Goal: Task Accomplishment & Management: Manage account settings

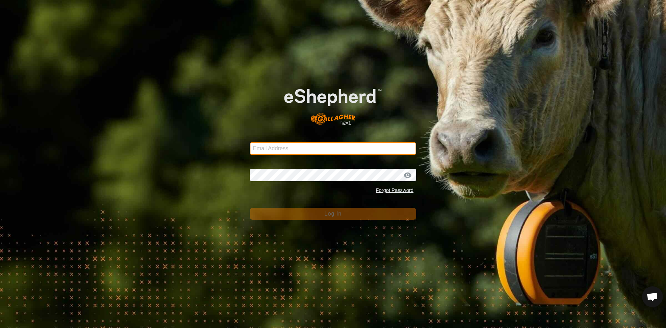
click at [316, 148] on input "Email Address" at bounding box center [333, 148] width 166 height 12
type input "[EMAIL_ADDRESS][PERSON_NAME][DOMAIN_NAME]"
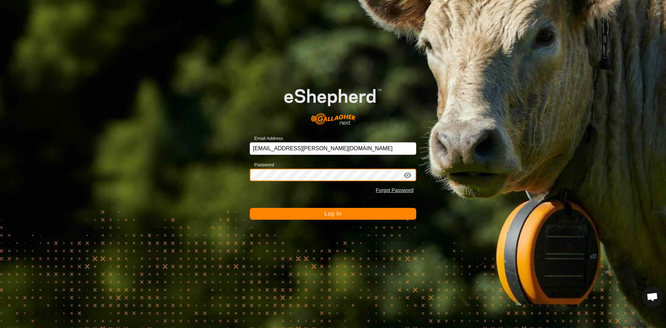
click at [250, 208] on button "Log In" at bounding box center [333, 214] width 166 height 12
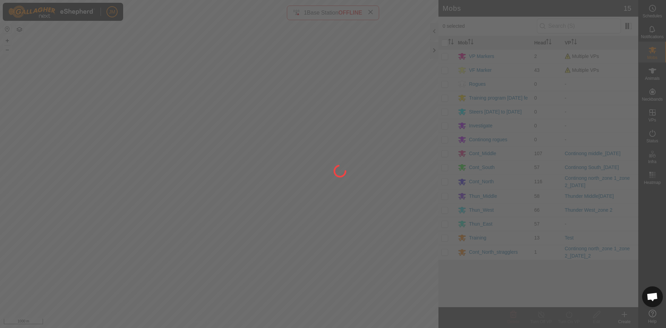
click at [433, 50] on div at bounding box center [333, 164] width 666 height 328
click at [372, 11] on div at bounding box center [333, 164] width 666 height 328
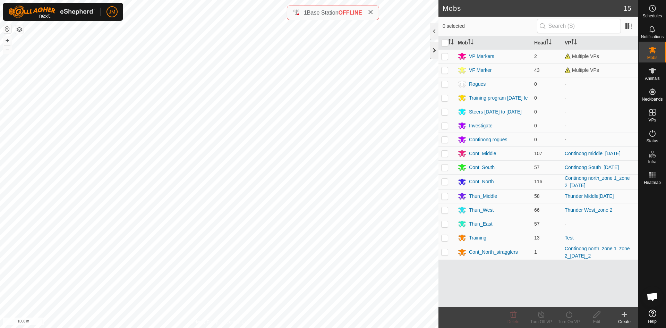
click at [432, 48] on div at bounding box center [434, 50] width 8 height 17
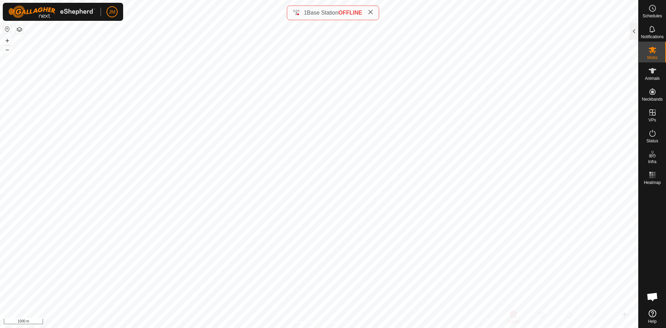
click at [372, 14] on icon at bounding box center [371, 12] width 6 height 6
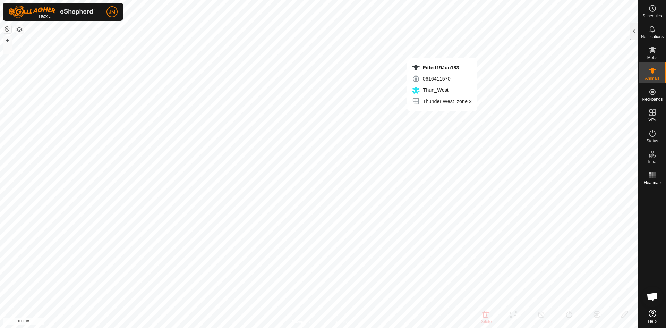
type input "220134"
type input "-"
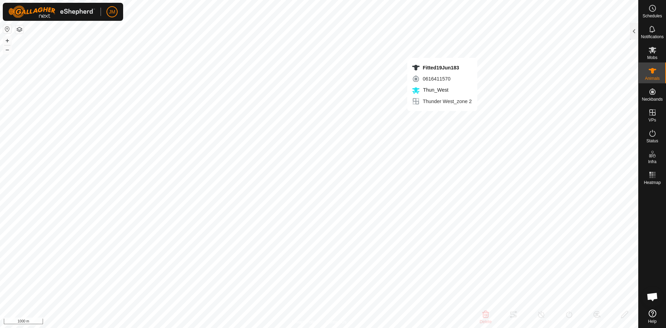
type input "-"
type input "Fitted19Jun183"
type input "-"
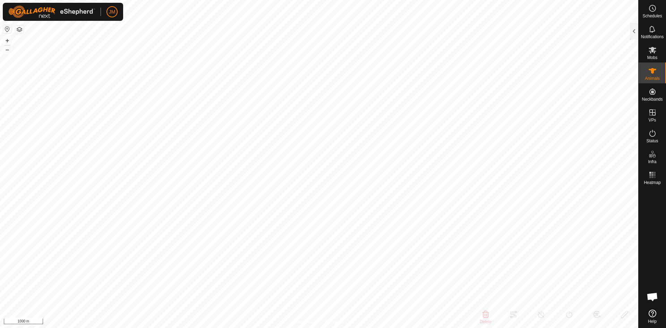
type input "-"
type input "18813"
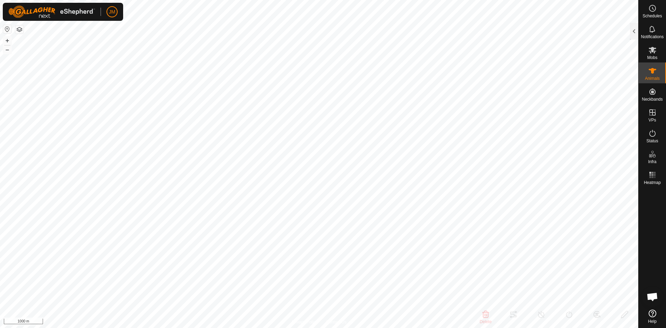
type input "-"
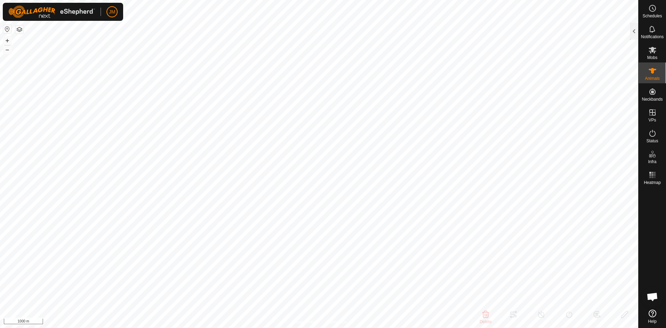
type input "-"
type input "18364"
click at [6, 40] on button "+" at bounding box center [7, 40] width 8 height 8
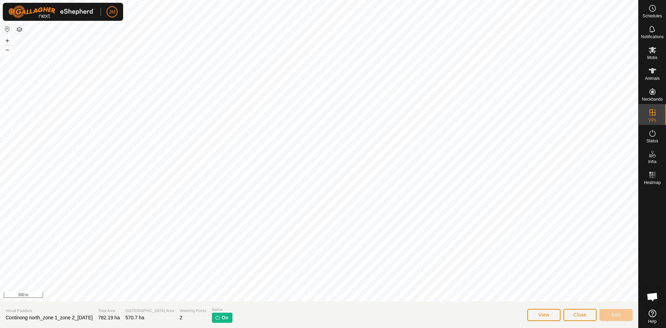
click at [89, 318] on span "Continong north_zone 1_zone 2_[DATE]" at bounding box center [49, 318] width 87 height 6
copy span "Continong north_zone 1_zone 2_[DATE]"
click at [575, 312] on span "Close" at bounding box center [579, 315] width 13 height 6
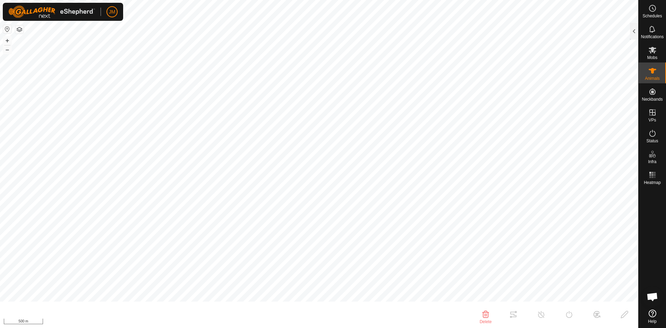
type input "18813"
type input "-"
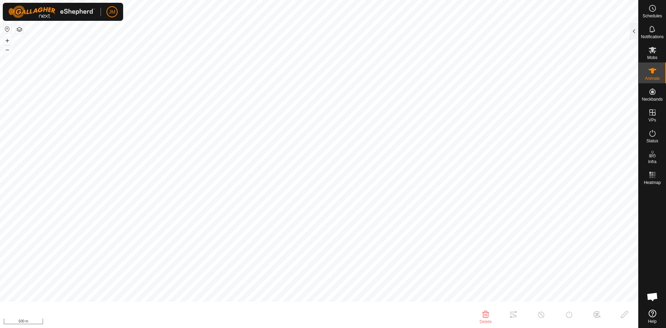
type input "-"
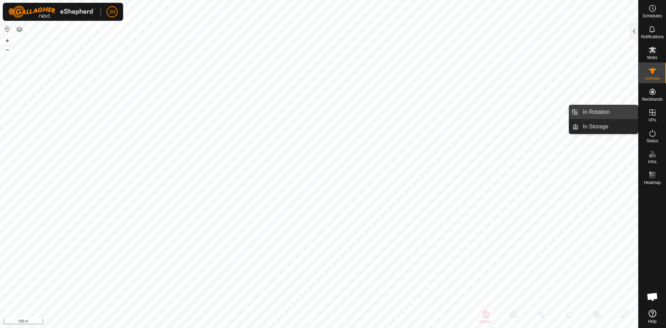
click at [612, 110] on link "In Rotation" at bounding box center [607, 112] width 59 height 14
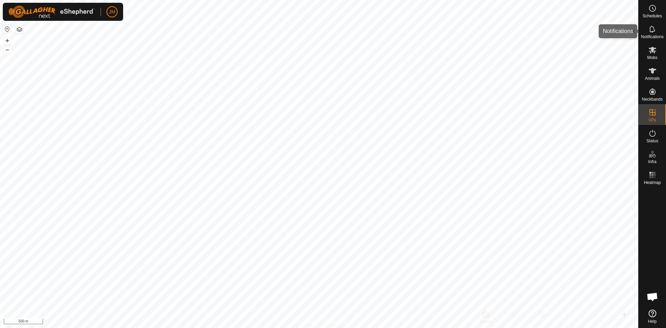
click at [635, 33] on div at bounding box center [634, 31] width 8 height 17
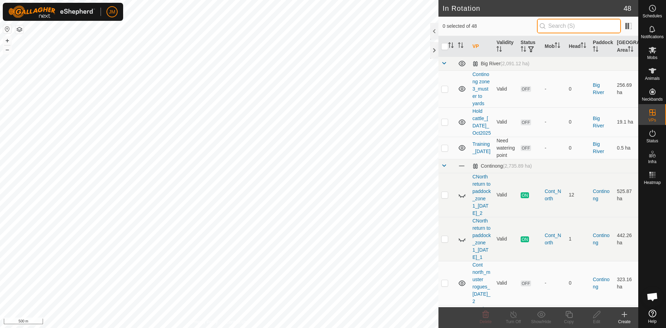
click at [579, 27] on input "text" at bounding box center [579, 26] width 84 height 15
paste input "Continong north_zone 1_zone 2_[DATE]"
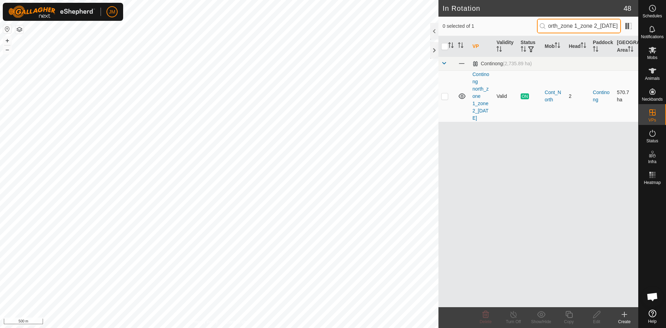
type input "Continong north_zone 1_zone 2_[DATE]"
click at [444, 96] on p-checkbox at bounding box center [444, 96] width 7 height 6
checkbox input "true"
click at [568, 317] on icon at bounding box center [568, 314] width 7 height 7
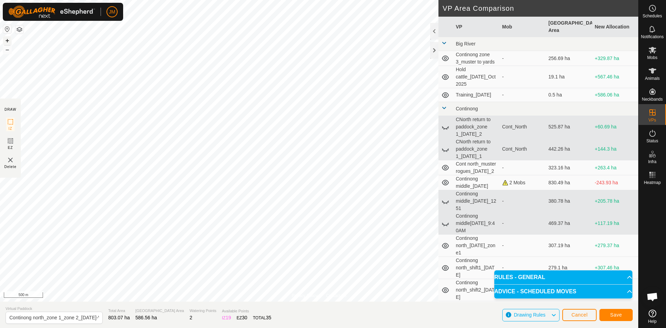
click at [6, 40] on button "+" at bounding box center [7, 40] width 8 height 8
click at [8, 51] on button "–" at bounding box center [7, 49] width 8 height 8
click at [8, 49] on button "–" at bounding box center [7, 49] width 8 height 8
click at [8, 41] on button "+" at bounding box center [7, 40] width 8 height 8
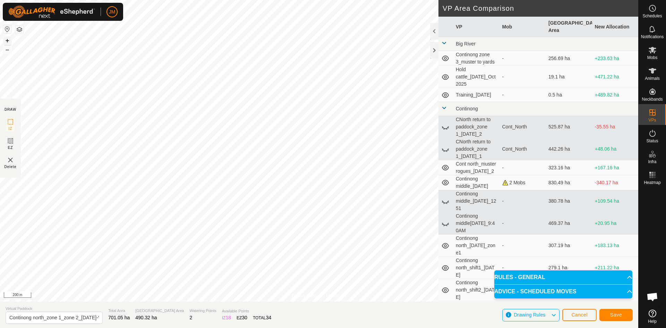
click at [8, 41] on button "+" at bounding box center [7, 40] width 8 height 8
click at [8, 49] on button "–" at bounding box center [7, 49] width 8 height 8
click at [5, 51] on button "–" at bounding box center [7, 49] width 8 height 8
click at [28, 317] on input "Continong north_zone 1_zone 2_[DATE]-VP001" at bounding box center [54, 317] width 97 height 12
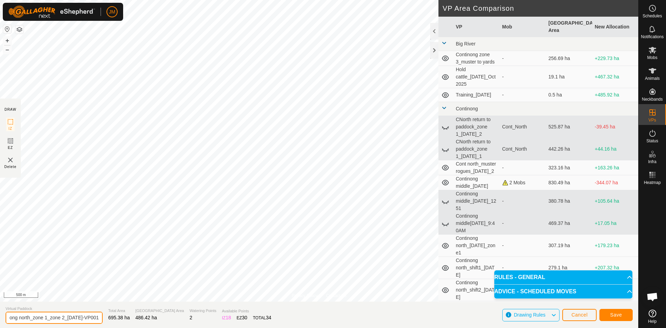
drag, startPoint x: 59, startPoint y: 318, endPoint x: 100, endPoint y: 318, distance: 41.6
click at [100, 318] on section "Virtual Paddock Continong north_zone 1_zone 2_[DATE]-VP001 Total Area 695.38 ha…" at bounding box center [319, 314] width 638 height 26
click at [54, 319] on input "Continong north_zone 1_zone 2_[DATE]-VP001" at bounding box center [54, 317] width 97 height 12
drag, startPoint x: 79, startPoint y: 318, endPoint x: 108, endPoint y: 316, distance: 29.2
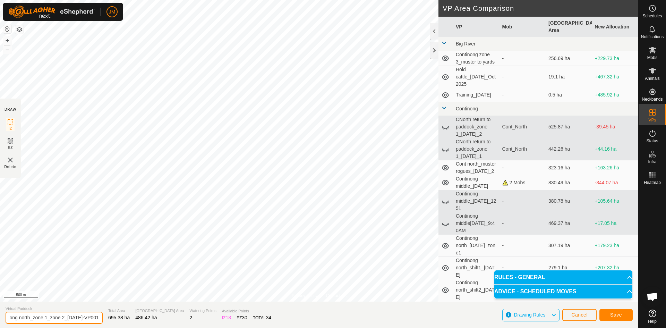
click at [108, 316] on section "Virtual Paddock Continong north_zone 1_zone 2_[DATE]-VP001 Total Area 695.38 ha…" at bounding box center [319, 314] width 638 height 26
drag, startPoint x: 26, startPoint y: 314, endPoint x: -14, endPoint y: 317, distance: 40.3
click at [0, 317] on html "JM Schedules Notifications Mobs Animals Neckbands VPs Status Infra Heatmap Help…" at bounding box center [333, 164] width 666 height 328
click at [57, 318] on input "Continong north_zone 1_zone 2_[DATE]" at bounding box center [54, 317] width 97 height 12
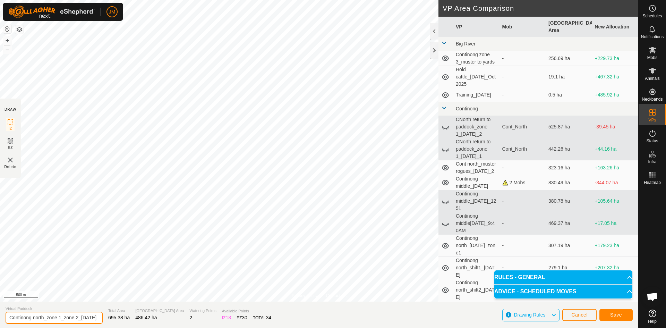
scroll to position [0, 12]
drag, startPoint x: 64, startPoint y: 318, endPoint x: 98, endPoint y: 316, distance: 34.4
click at [98, 316] on section "Virtual Paddock Continong north_zone 1_zone 2_[DATE] Total Area 695.38 ha Grazi…" at bounding box center [319, 314] width 638 height 26
click at [92, 317] on input "Continong north_zone 1_zone 2_[DATE]" at bounding box center [54, 317] width 97 height 12
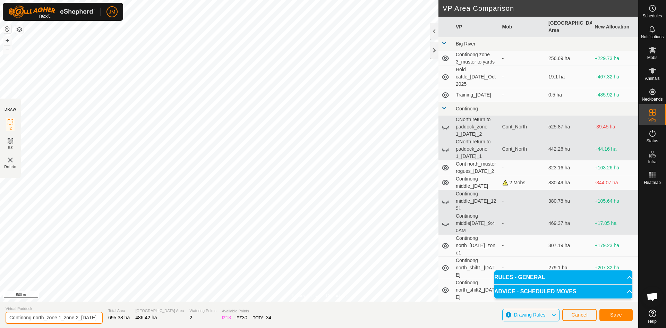
drag, startPoint x: 92, startPoint y: 317, endPoint x: -6, endPoint y: 316, distance: 97.4
click at [0, 316] on html "JM Schedules Notifications Mobs Animals Neckbands VPs Status Infra Heatmap Help…" at bounding box center [333, 164] width 666 height 328
click at [23, 318] on input "Continong north_zone 1_zone 2_[DATE]" at bounding box center [54, 317] width 97 height 12
drag, startPoint x: 10, startPoint y: 318, endPoint x: 100, endPoint y: 318, distance: 89.8
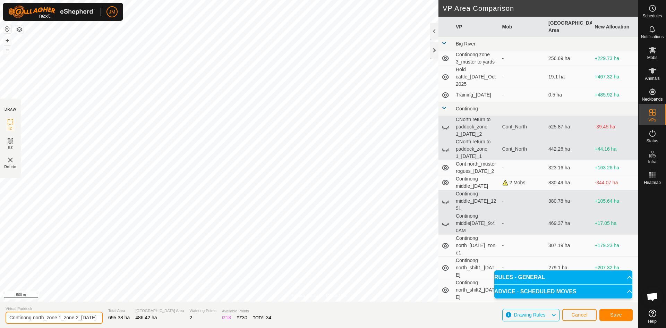
click at [100, 318] on section "Virtual Paddock Continong north_zone 1_zone 2_[DATE] Total Area 695.38 ha Grazi…" at bounding box center [319, 314] width 638 height 26
click at [93, 317] on input "Continong north_zone 1_zone 2_[DATE]" at bounding box center [54, 317] width 97 height 12
type input "Continong north_zone 1_zone 2_[DATE]"
drag, startPoint x: 11, startPoint y: 317, endPoint x: 100, endPoint y: 319, distance: 89.1
click at [100, 319] on section "Virtual Paddock Continong north_zone 1_zone 2_[DATE] Total Area 695.38 ha Grazi…" at bounding box center [319, 314] width 638 height 26
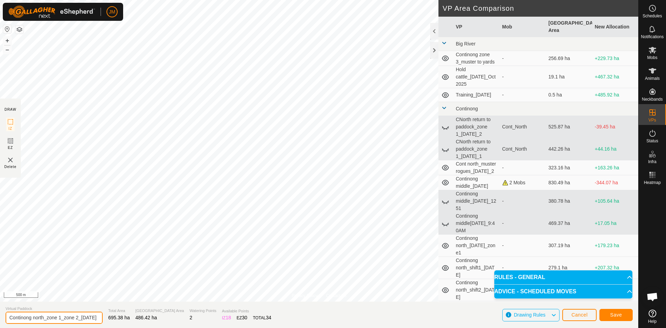
click at [94, 319] on input "Continong north_zone 1_zone 2_[DATE]" at bounding box center [54, 317] width 97 height 12
drag, startPoint x: 87, startPoint y: 319, endPoint x: -1, endPoint y: 315, distance: 87.5
click at [0, 315] on html "JM Schedules Notifications Mobs Animals Neckbands VPs Status Infra Heatmap Help…" at bounding box center [333, 164] width 666 height 328
click at [84, 317] on input "Continong north_zone 1_zone 2_[DATE]" at bounding box center [54, 317] width 97 height 12
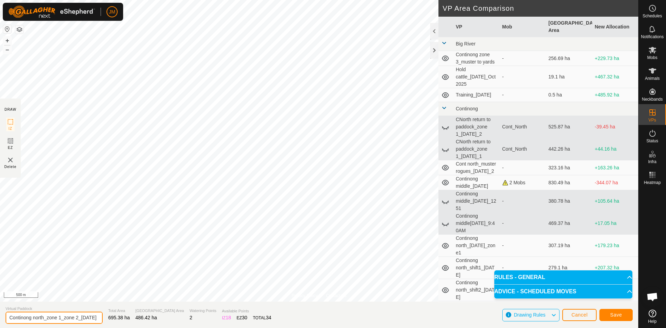
scroll to position [0, 12]
drag, startPoint x: 73, startPoint y: 317, endPoint x: 108, endPoint y: 317, distance: 34.7
click at [108, 317] on section "Virtual Paddock Continong north_zone 1_zone 2_[DATE] Total Area 695.38 ha Grazi…" at bounding box center [319, 314] width 638 height 26
click at [94, 318] on input "Continong north_zone 1_zone 2_[DATE]" at bounding box center [54, 317] width 97 height 12
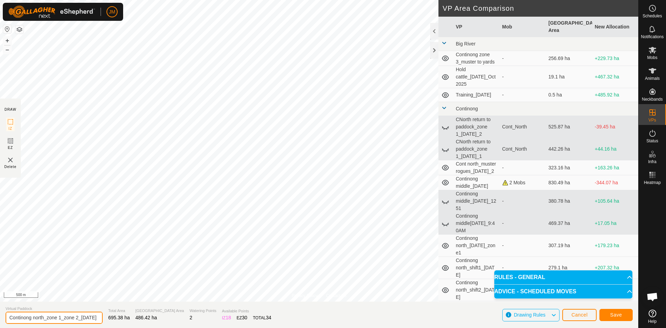
click at [94, 318] on input "Continong north_zone 1_zone 2_[DATE]" at bounding box center [54, 317] width 97 height 12
click at [85, 316] on input "Continong north_zone 1_zone 2_[DATE]" at bounding box center [54, 317] width 97 height 12
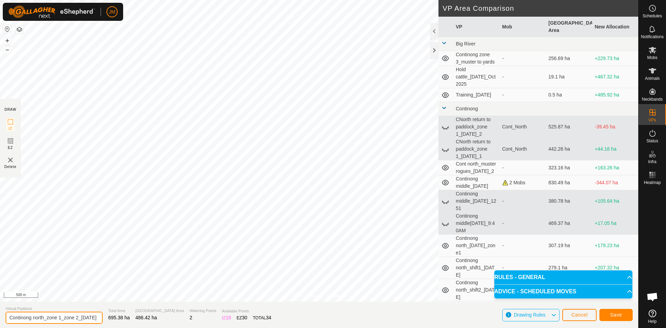
click at [85, 316] on input "Continong north_zone 1_zone 2_[DATE]" at bounding box center [54, 317] width 97 height 12
click at [88, 317] on input "Continong north_zone 1_zone 2_[DATE]" at bounding box center [54, 317] width 97 height 12
drag, startPoint x: 93, startPoint y: 317, endPoint x: -19, endPoint y: 312, distance: 112.1
click at [0, 312] on html "JM Schedules Notifications Mobs Animals Neckbands VPs Status Infra Heatmap Help…" at bounding box center [333, 164] width 666 height 328
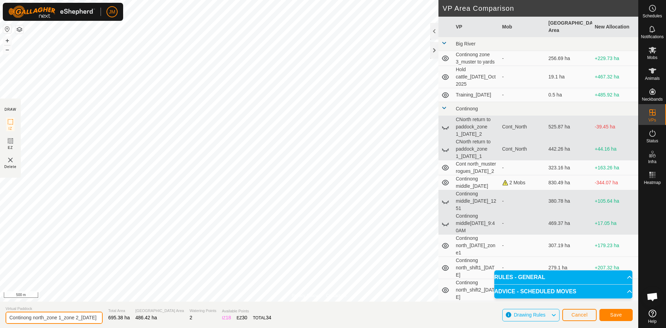
click at [66, 320] on input "Continong north_zone 1_zone 2_[DATE]" at bounding box center [54, 317] width 97 height 12
click at [19, 316] on input "Continong north_zone 1_zone 2_[DATE]" at bounding box center [54, 317] width 97 height 12
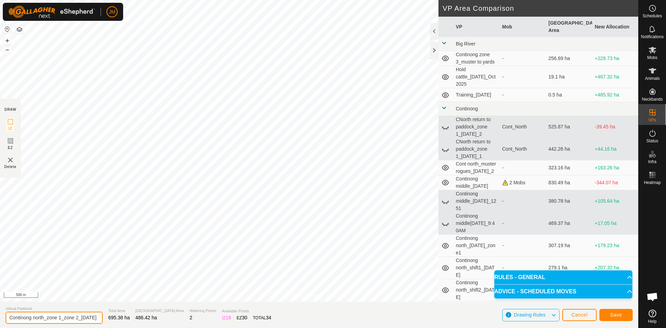
scroll to position [0, 12]
drag, startPoint x: 19, startPoint y: 316, endPoint x: 99, endPoint y: 318, distance: 80.1
click at [99, 318] on section "Virtual Paddock Continong north_zone 1_zone 2_[DATE] Total Area 695.38 ha Grazi…" at bounding box center [319, 314] width 638 height 26
click at [89, 318] on input "Continong north_zone 1_zone 2_[DATE]" at bounding box center [54, 317] width 97 height 12
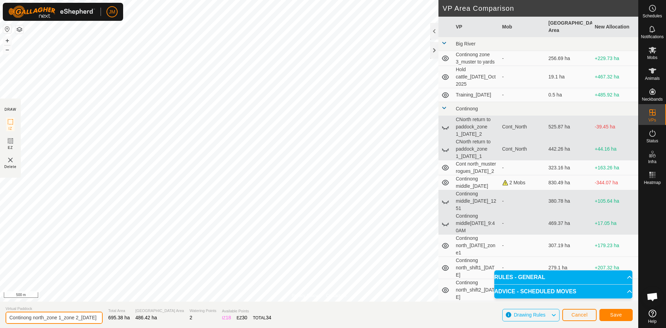
click at [89, 318] on input "Continong north_zone 1_zone 2_[DATE]" at bounding box center [54, 317] width 97 height 12
click at [71, 314] on input "Continong north_zone 1_zone 2_[DATE]" at bounding box center [54, 317] width 97 height 12
click at [613, 315] on span "Save" at bounding box center [616, 315] width 12 height 6
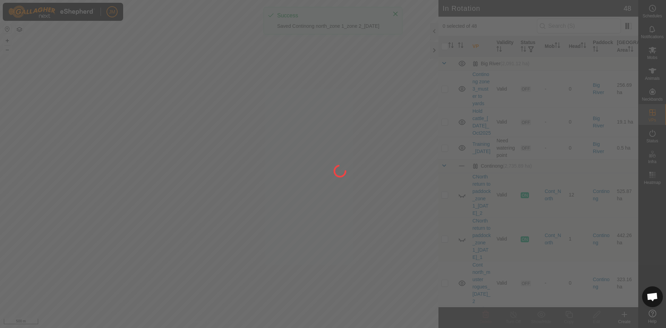
drag, startPoint x: 416, startPoint y: 145, endPoint x: 415, endPoint y: 134, distance: 11.1
click at [415, 134] on div at bounding box center [333, 164] width 666 height 328
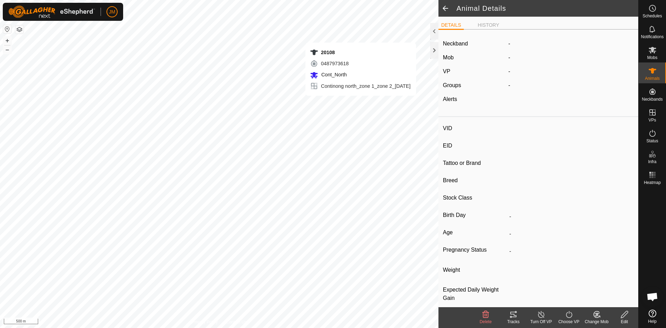
type input "240780"
type input "-"
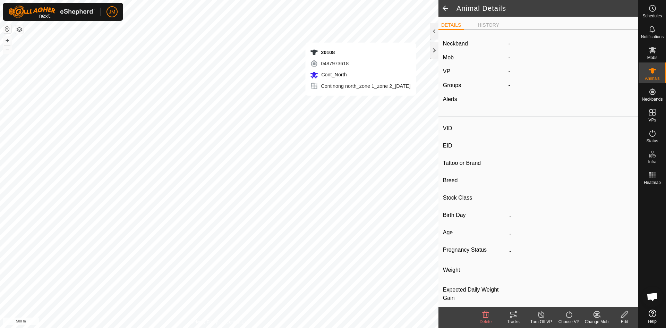
type input "-"
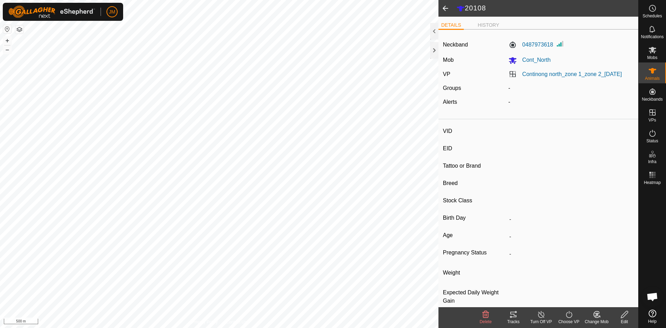
type input "20108"
type input "-"
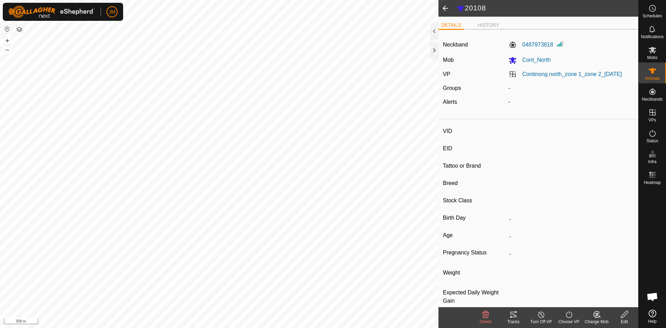
type input "-"
click at [652, 52] on icon at bounding box center [652, 50] width 8 height 7
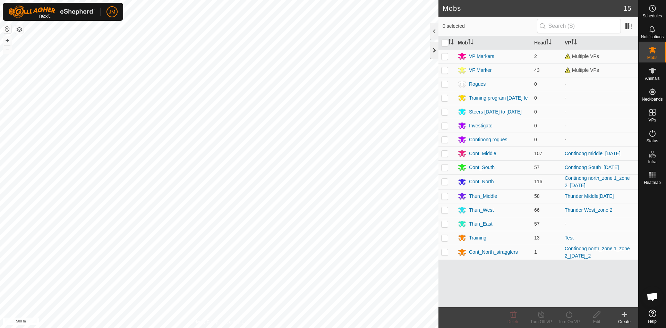
click at [433, 52] on div at bounding box center [434, 50] width 8 height 17
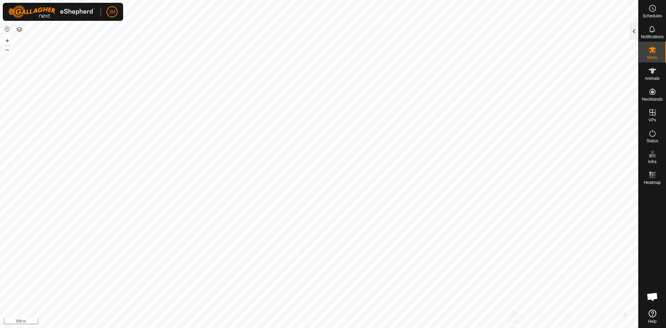
click at [634, 33] on div at bounding box center [634, 31] width 8 height 17
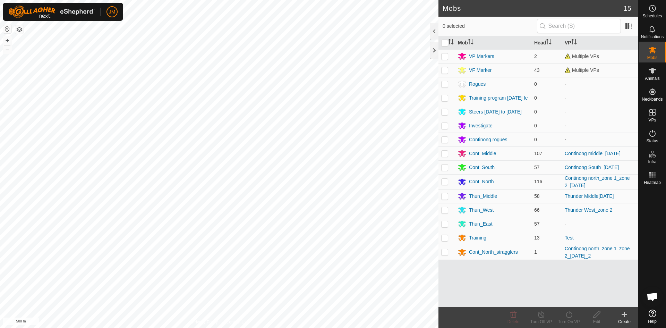
click at [445, 183] on p-checkbox at bounding box center [444, 182] width 7 height 6
checkbox input "true"
click at [568, 316] on icon at bounding box center [569, 314] width 9 height 8
click at [566, 298] on link "Now" at bounding box center [589, 299] width 69 height 14
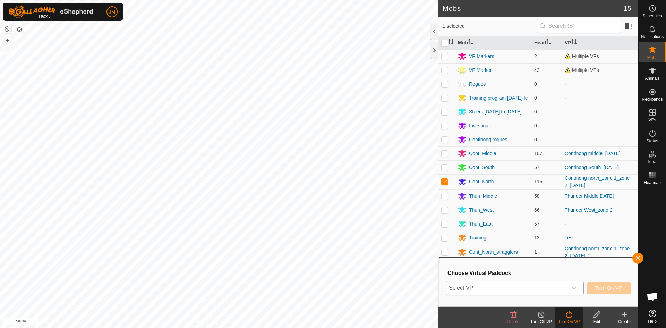
click at [482, 291] on span "Select VP" at bounding box center [506, 288] width 121 height 14
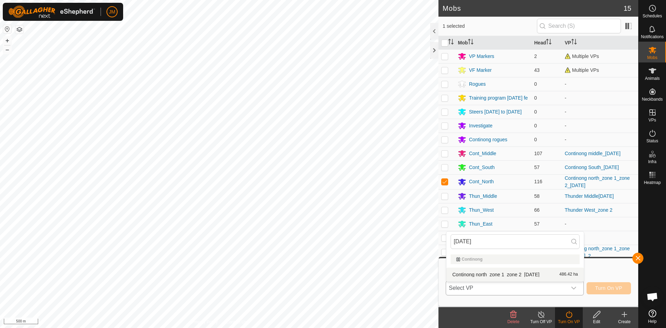
type input "[DATE]"
click at [492, 272] on li "Continong north_zone 1_zone 2_[DATE] 486.42 ha" at bounding box center [514, 274] width 137 height 14
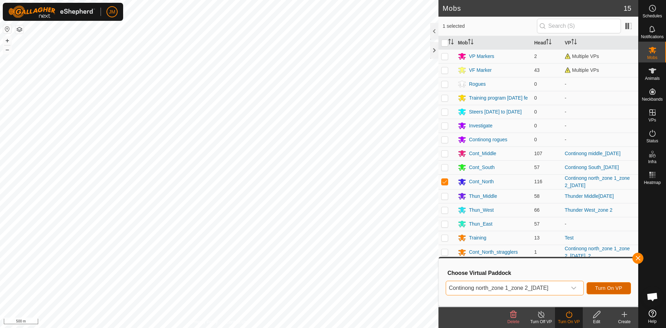
click at [600, 286] on span "Turn On VP" at bounding box center [608, 288] width 27 height 6
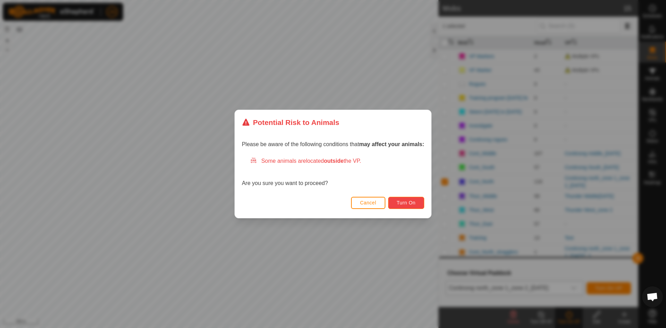
click at [413, 199] on button "Turn On" at bounding box center [406, 203] width 36 height 12
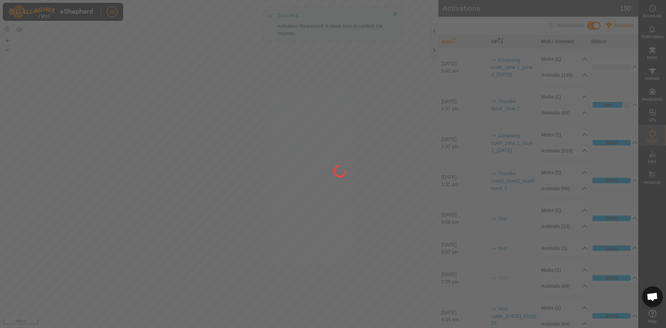
drag, startPoint x: 191, startPoint y: 113, endPoint x: 240, endPoint y: 121, distance: 49.3
click at [240, 121] on div at bounding box center [333, 164] width 666 height 328
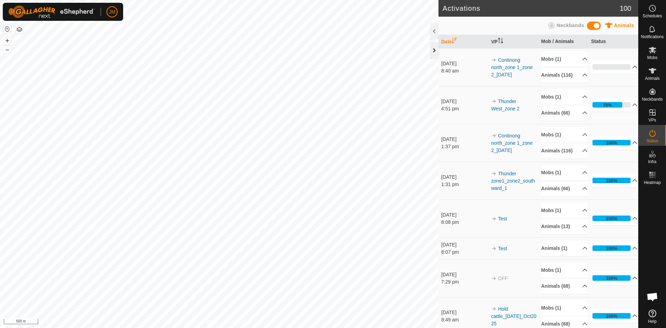
click at [434, 49] on div at bounding box center [434, 50] width 8 height 17
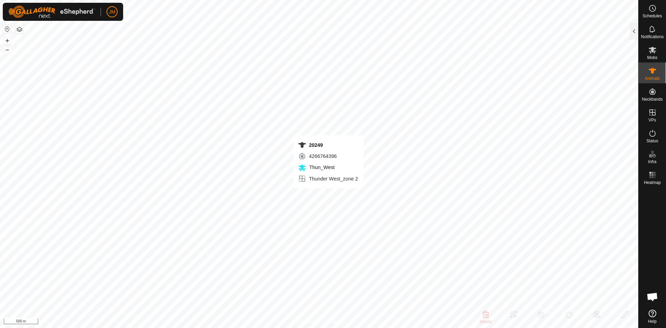
type input "20249"
type input "-"
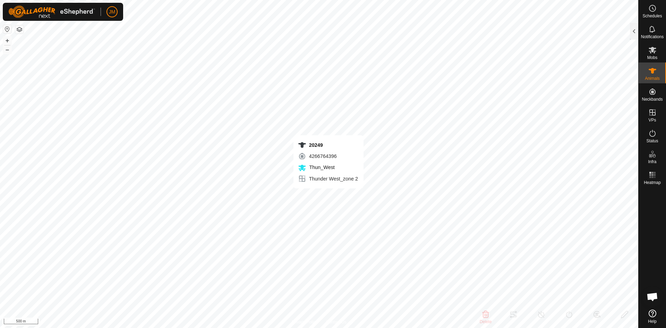
type input "-"
click at [636, 29] on div at bounding box center [634, 31] width 8 height 17
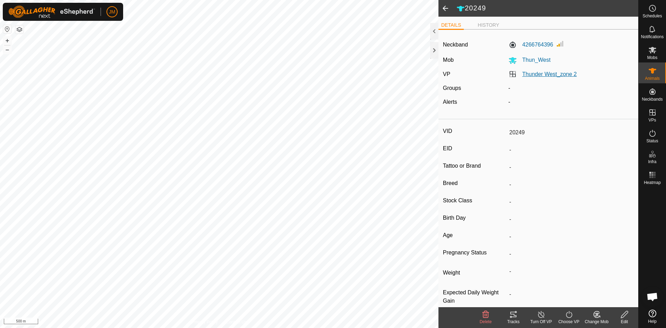
click at [537, 72] on link "Thunder West_zone 2" at bounding box center [549, 74] width 54 height 6
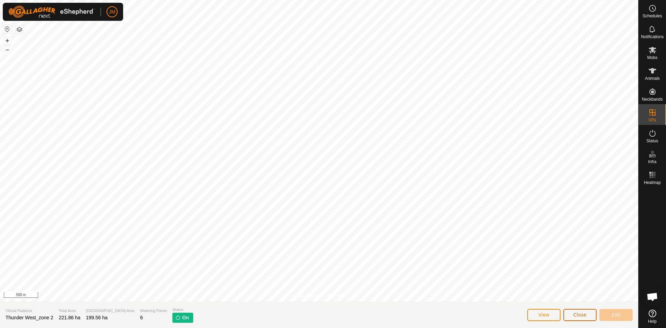
click at [586, 316] on span "Close" at bounding box center [579, 315] width 13 height 6
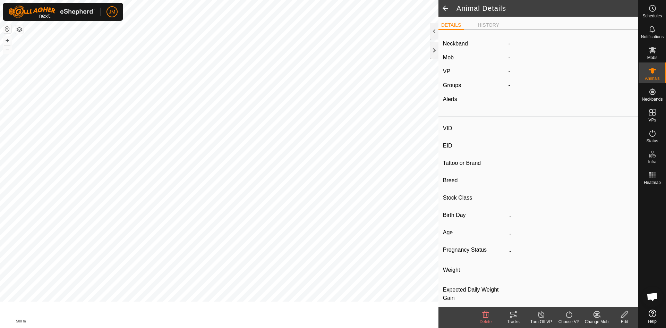
type input "20249"
type input "-"
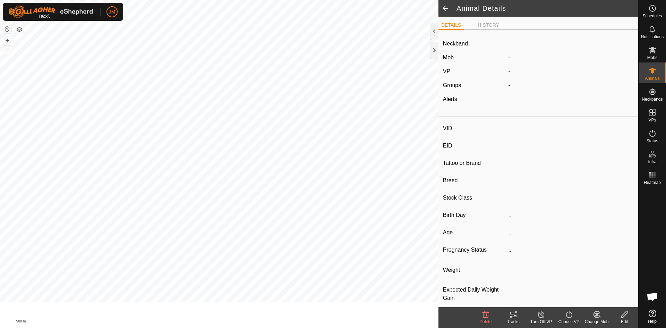
type input "-"
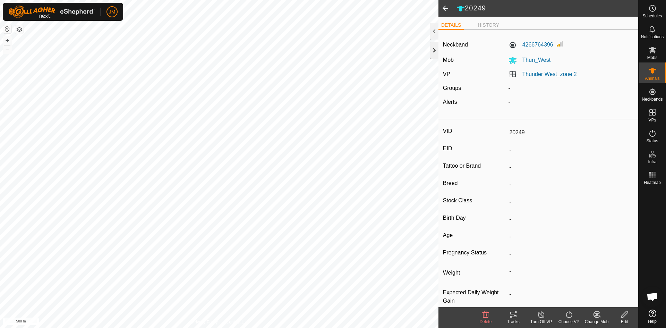
click at [432, 49] on div at bounding box center [434, 50] width 8 height 17
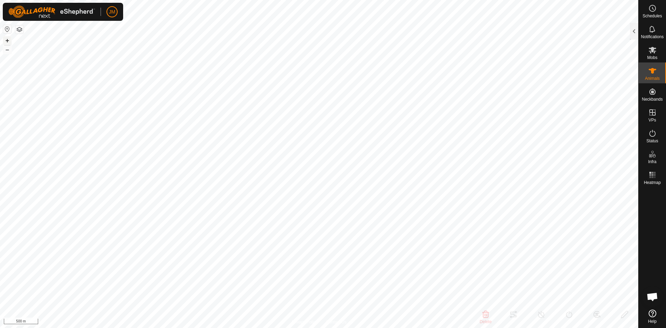
click at [6, 40] on button "+" at bounding box center [7, 40] width 8 height 8
click at [7, 40] on button "+" at bounding box center [7, 40] width 8 height 8
type input "240188"
type input "-"
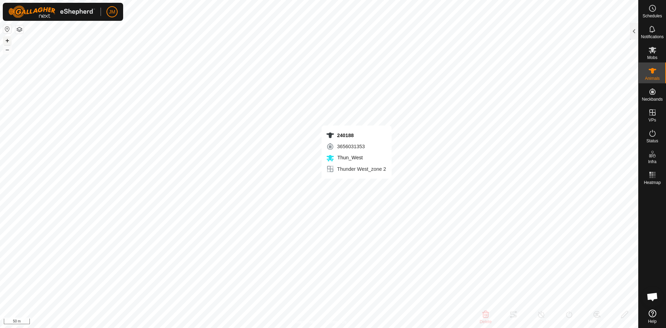
type input "-"
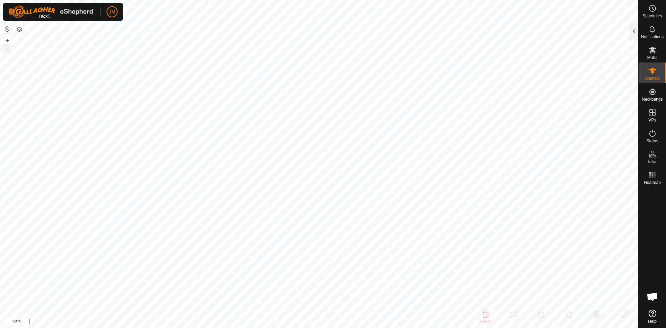
click at [9, 51] on button "–" at bounding box center [7, 49] width 8 height 8
click at [634, 33] on div at bounding box center [634, 31] width 8 height 17
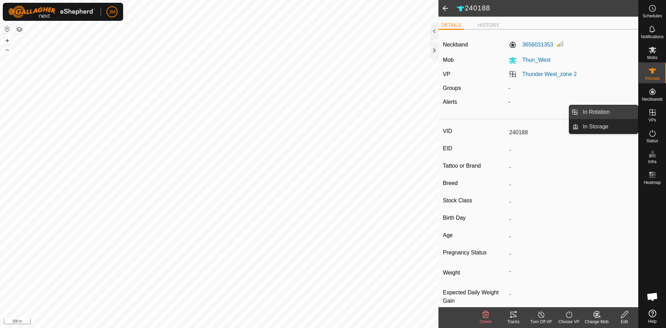
click at [611, 114] on link "In Rotation" at bounding box center [607, 112] width 59 height 14
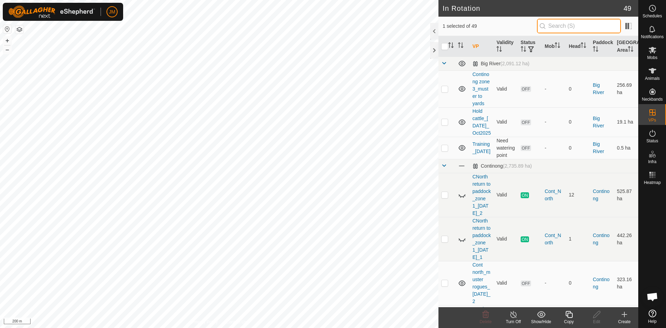
click at [591, 26] on input "text" at bounding box center [579, 26] width 84 height 15
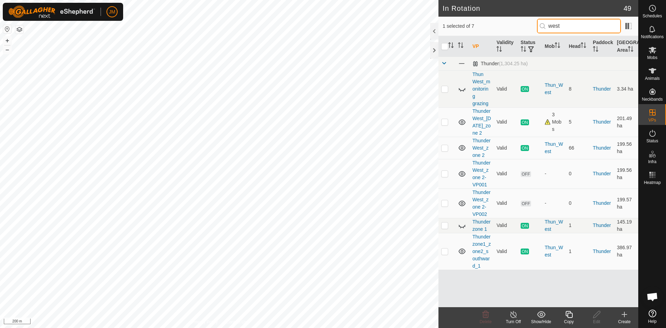
click at [596, 29] on input "west" at bounding box center [579, 26] width 84 height 15
paste input "Thunder zone1_zone2_southward_1"
type input "west Thunder zone1_zone2_southward_1"
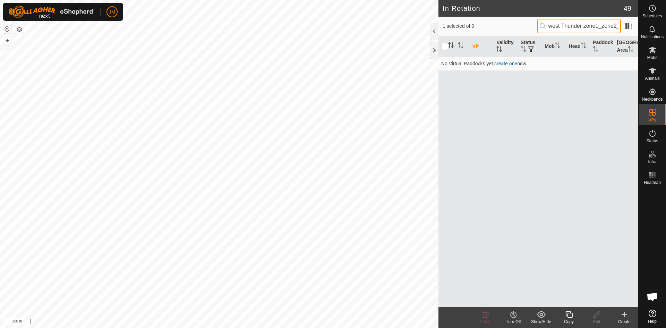
scroll to position [0, 35]
click at [579, 28] on input "west Thunder zone1_zone2_southward_1" at bounding box center [579, 26] width 84 height 15
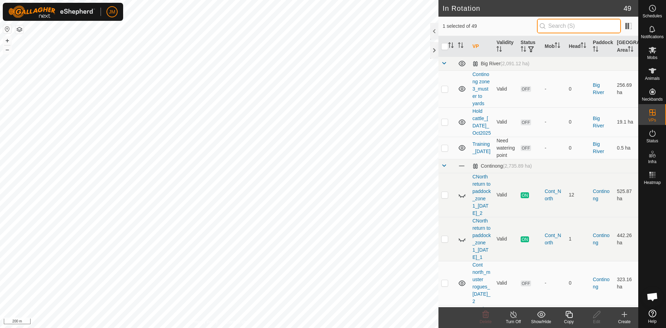
paste input "Thunder zone1_zone2_southward_1"
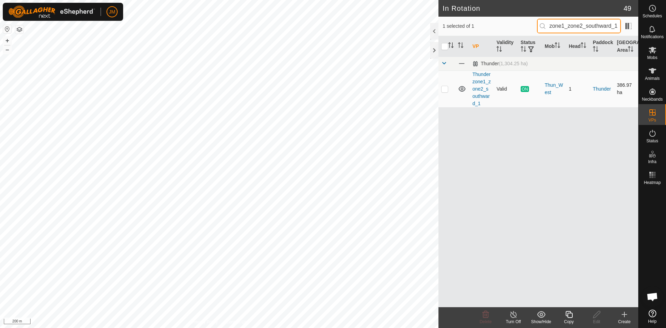
type input "Thunder zone1_zone2_southward_1"
click at [444, 87] on p-checkbox at bounding box center [444, 89] width 7 height 6
click at [443, 89] on p-checkbox at bounding box center [444, 89] width 7 height 6
checkbox input "false"
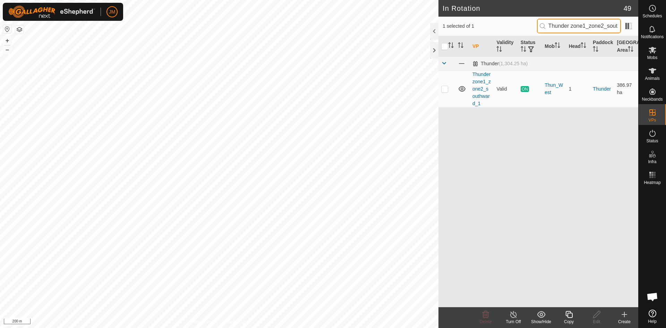
click at [559, 25] on input "Thunder zone1_zone2_southward_1" at bounding box center [579, 26] width 84 height 15
paste input "3"
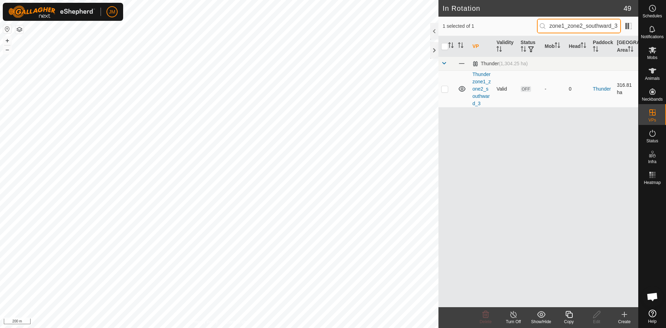
type input "Thunder zone1_zone2_southward_3"
click at [443, 88] on p-checkbox at bounding box center [444, 89] width 7 height 6
checkbox input "false"
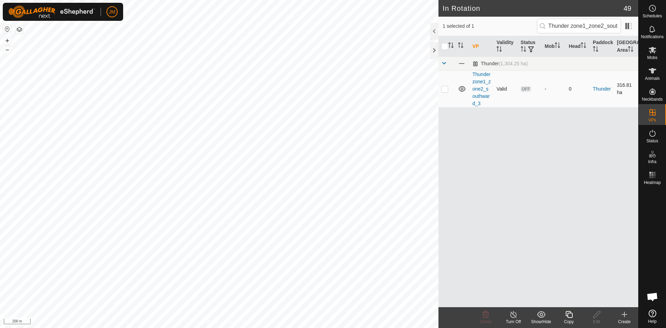
click at [471, 87] on td "Thunder zone1_zone2_southward_3" at bounding box center [482, 88] width 24 height 37
click at [476, 89] on link "Thunder zone1_zone2_southward_3" at bounding box center [481, 88] width 18 height 35
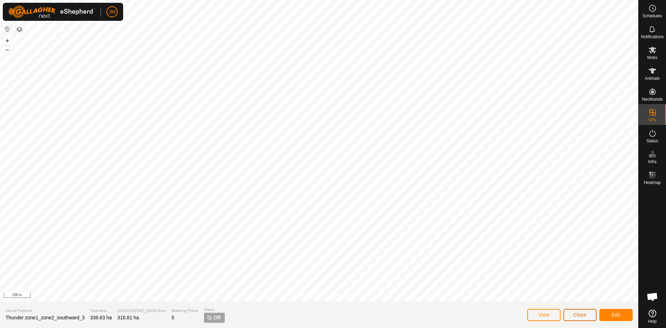
click at [586, 315] on span "Close" at bounding box center [579, 315] width 13 height 6
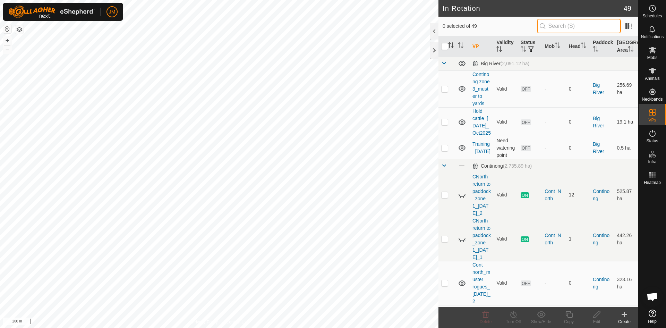
click at [560, 23] on input "text" at bounding box center [579, 26] width 84 height 15
paste input "Thunder zone1_zone2_southward_4"
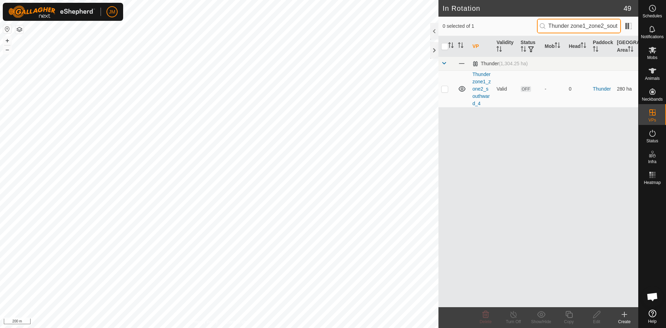
scroll to position [0, 23]
type input "Thunder zone1_zone2_southward_4"
click at [483, 95] on link "Thunder zone1_zone2_southward_4" at bounding box center [481, 88] width 18 height 35
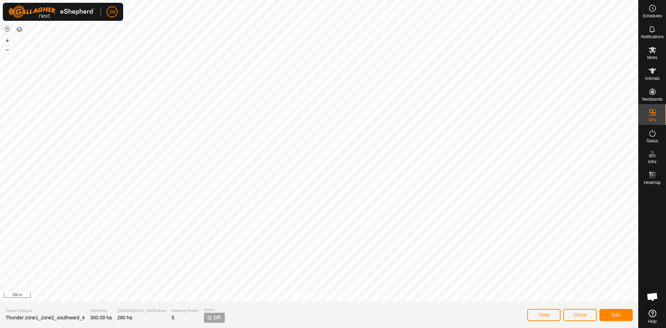
click at [53, 316] on span "Thunder zone1_zone2_southward_4" at bounding box center [45, 318] width 79 height 6
copy span "Thunder zone1_zone2_southward_4"
click at [582, 314] on span "Close" at bounding box center [579, 315] width 13 height 6
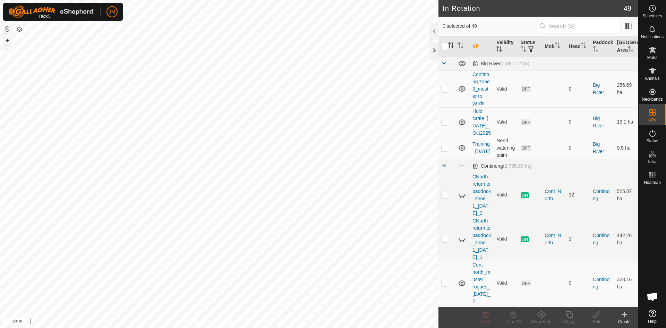
click at [7, 40] on button "+" at bounding box center [7, 40] width 8 height 8
click at [0, 243] on html "JM Schedules Notifications Mobs Animals Neckbands VPs Status Infra Heatmap Help…" at bounding box center [333, 164] width 666 height 328
click at [6, 40] on button "+" at bounding box center [7, 40] width 8 height 8
click at [8, 40] on button "+" at bounding box center [7, 40] width 8 height 8
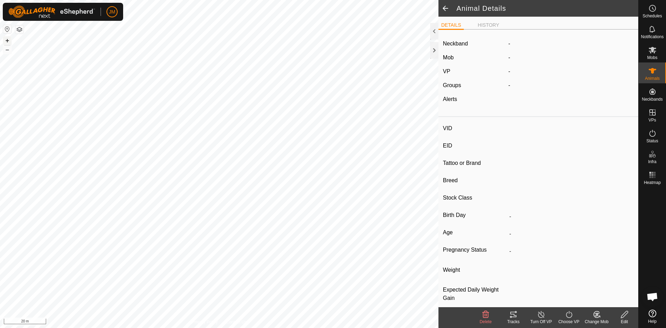
type input "Fitted19Jun42"
type input "-"
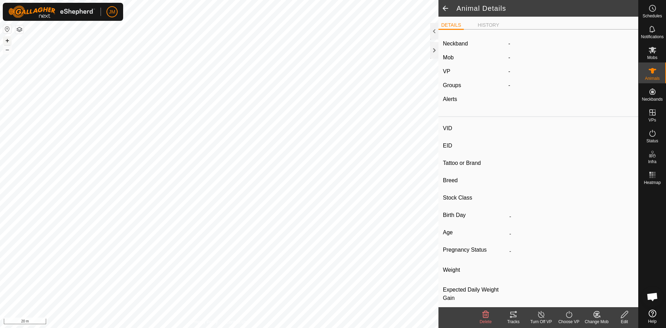
type input "-"
click at [139, 181] on div "Fitted19Jun42 1500999184 Thun_West [GEOGRAPHIC_DATA] 2 + – ⇧ i 20 m" at bounding box center [219, 164] width 438 height 328
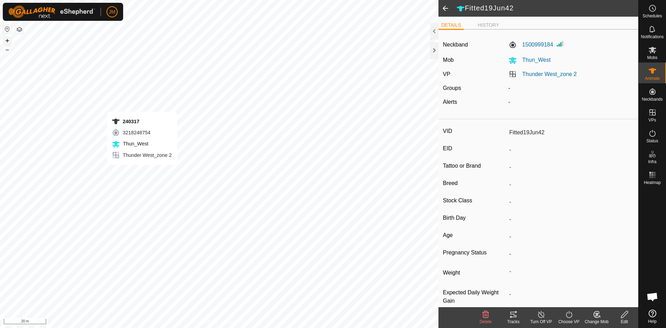
click at [142, 172] on div "240317 3218248754 Thun_West [GEOGRAPHIC_DATA] 2 + – ⇧ i 20 m" at bounding box center [219, 164] width 438 height 328
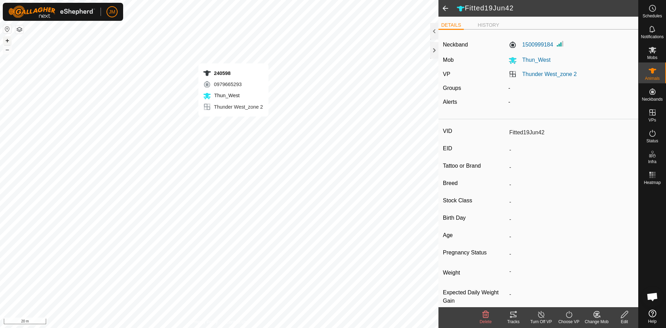
click at [233, 123] on div "240598 0979665293 Thun_West [GEOGRAPHIC_DATA] 2 + – ⇧ i 20 m" at bounding box center [219, 164] width 438 height 328
click at [236, 118] on div "220741 1409873220 Thun_West [GEOGRAPHIC_DATA] 2 + – ⇧ i 20 m" at bounding box center [219, 164] width 438 height 328
click at [238, 131] on div "220621 2134244458 Thun_West [GEOGRAPHIC_DATA] 2 + – ⇧ i 20 m" at bounding box center [219, 164] width 438 height 328
click at [240, 143] on div "220437 4167408150 Thun_West [GEOGRAPHIC_DATA] 2 + – ⇧ i 20 m" at bounding box center [219, 164] width 438 height 328
click at [267, 155] on div "240828 1705431886 Thun_West [GEOGRAPHIC_DATA] 2 + – ⇧ i 20 m" at bounding box center [219, 164] width 438 height 328
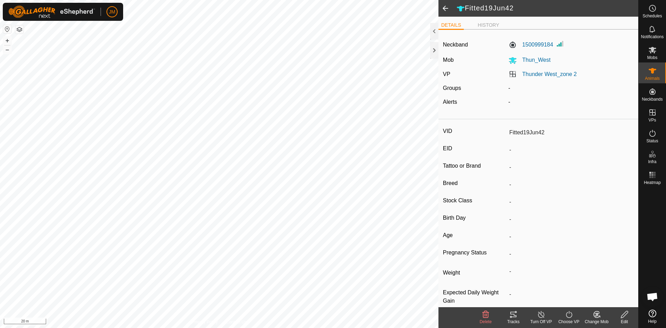
click at [268, 137] on div "Fitted19Jun183 0616411570 Thun_West [GEOGRAPHIC_DATA] 2 + – ⇧ i 20 m" at bounding box center [219, 164] width 438 height 328
click at [655, 56] on span "Mobs" at bounding box center [652, 57] width 10 height 4
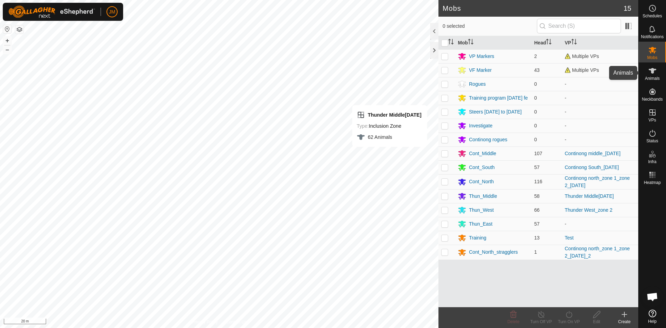
click at [654, 74] on icon at bounding box center [652, 71] width 8 height 8
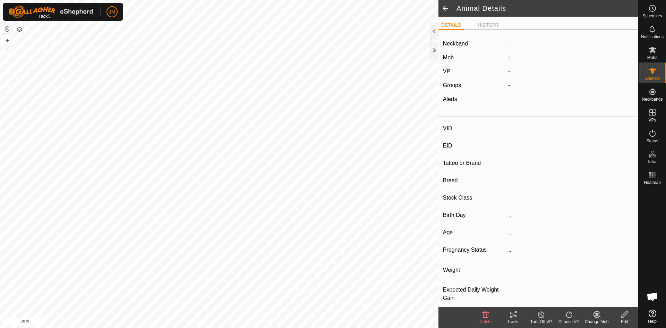
type input "20305"
type input "-"
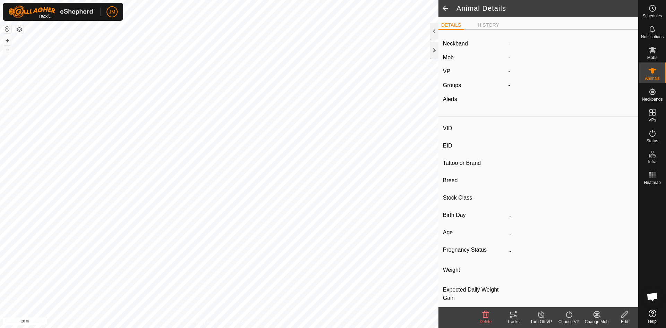
type input "-"
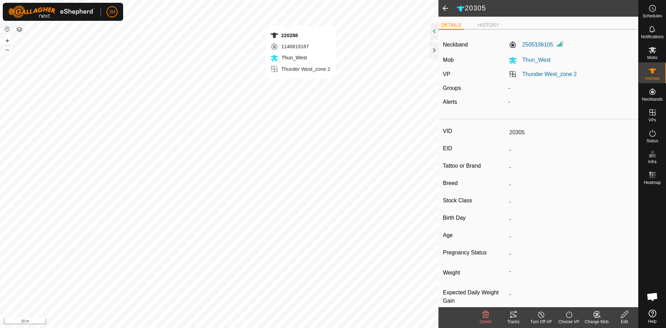
click at [300, 86] on div "220288 1146819187 Thun_West [GEOGRAPHIC_DATA] 2 + – ⇧ i 20 m" at bounding box center [219, 164] width 438 height 328
click at [278, 78] on div "240150 2376314087 Thun_West [GEOGRAPHIC_DATA] 2 + – ⇧ i 20 m" at bounding box center [219, 164] width 438 height 328
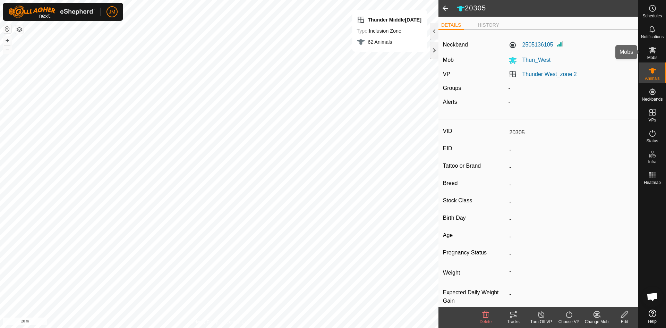
click at [651, 52] on icon at bounding box center [652, 50] width 8 height 8
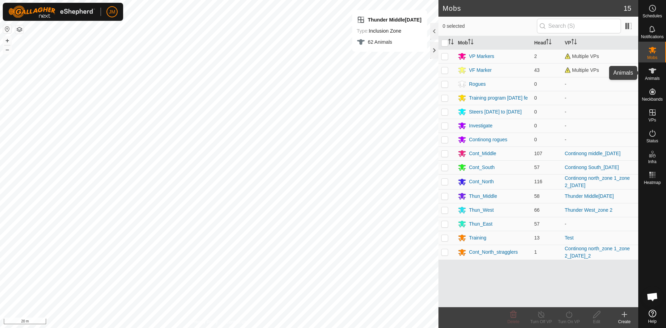
click at [653, 69] on icon at bounding box center [652, 71] width 8 height 6
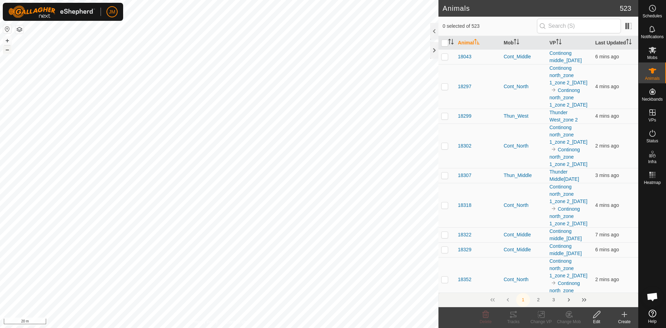
click at [7, 50] on button "–" at bounding box center [7, 49] width 8 height 8
click at [9, 42] on button "+" at bounding box center [7, 40] width 8 height 8
click at [138, 181] on div "240317 3218248754 Thun_West [GEOGRAPHIC_DATA] 2 + – ⇧ i 20 m" at bounding box center [219, 164] width 438 height 328
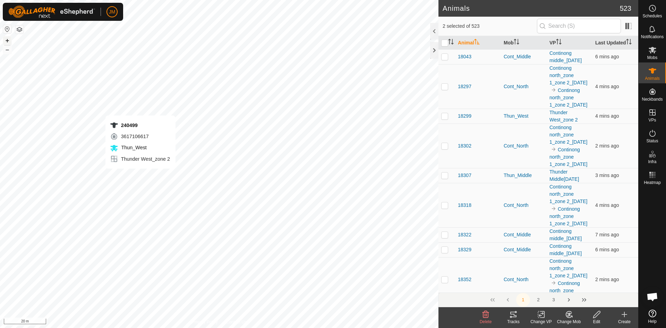
click at [140, 175] on div "240499 3617106617 Thun_West [GEOGRAPHIC_DATA] 2 + – ⇧ i 20 m" at bounding box center [219, 164] width 438 height 328
click at [249, 152] on div "Fitted19Jun183 0616411570 Thun_West [GEOGRAPHIC_DATA] 2 + – ⇧ i 20 m" at bounding box center [219, 164] width 438 height 328
click at [276, 145] on div "220047 0053402992 Thun_West [GEOGRAPHIC_DATA] 2 + – ⇧ i 20 m" at bounding box center [219, 164] width 438 height 328
checkbox input "true"
click at [244, 124] on div "220741 1409873220 Thun_West [GEOGRAPHIC_DATA] 2 + – ⇧ i 20 m" at bounding box center [219, 164] width 438 height 328
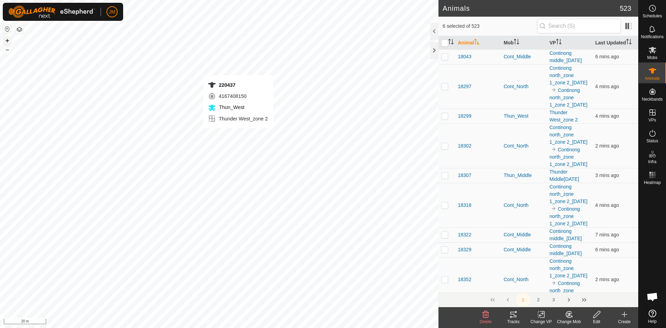
click at [238, 135] on div "220437 4167408150 Thun_West [GEOGRAPHIC_DATA] 2 + – ⇧ i 20 m" at bounding box center [219, 164] width 438 height 328
checkbox input "true"
click at [228, 121] on div "240598 0979665293 Thun_West [GEOGRAPHIC_DATA] 2 + – ⇧ i 20 m" at bounding box center [219, 164] width 438 height 328
click at [246, 114] on div "220621 2134244458 Thun_West [GEOGRAPHIC_DATA] 2 + – ⇧ i 20 m" at bounding box center [219, 164] width 438 height 328
click at [261, 125] on div "240828 1705431886 Thun_West [GEOGRAPHIC_DATA] 2 + – ⇧ i 20 m" at bounding box center [219, 164] width 438 height 328
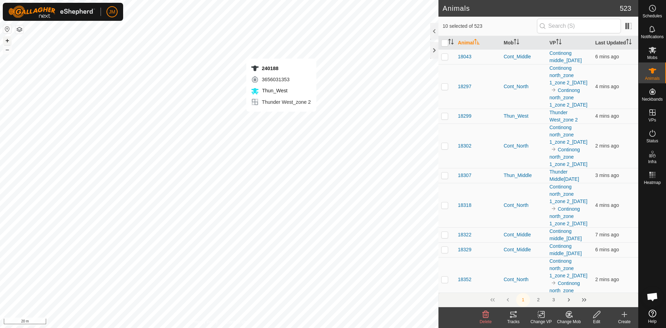
click at [281, 119] on div "240188 3656031353 Thun_West [GEOGRAPHIC_DATA] 2 + – ⇧ i 20 m" at bounding box center [219, 164] width 438 height 328
click at [280, 111] on div "220063 0787589927 Thun_West [GEOGRAPHIC_DATA] 2 + – ⇧ i 20 m" at bounding box center [219, 164] width 438 height 328
checkbox input "true"
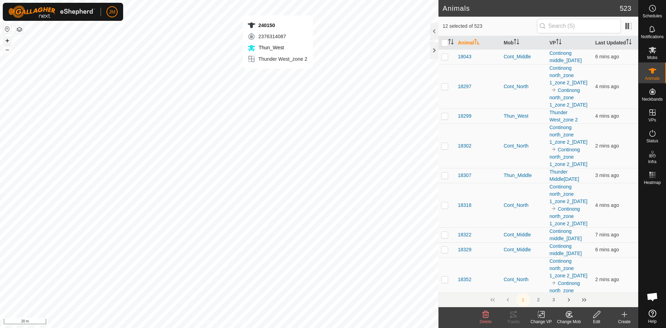
click at [278, 76] on div "240150 2376314087 Thun_West [GEOGRAPHIC_DATA] 2 + – ⇧ i 20 m" at bounding box center [219, 164] width 438 height 328
click at [276, 64] on div "20305 2505136105 Thun_West [GEOGRAPHIC_DATA] 2 + – ⇧ i 20 m" at bounding box center [219, 164] width 438 height 328
checkbox input "true"
click at [302, 83] on div "220288 1146819187 Thun_West [GEOGRAPHIC_DATA] 2 + – ⇧ i 20 m" at bounding box center [219, 164] width 438 height 328
checkbox input "true"
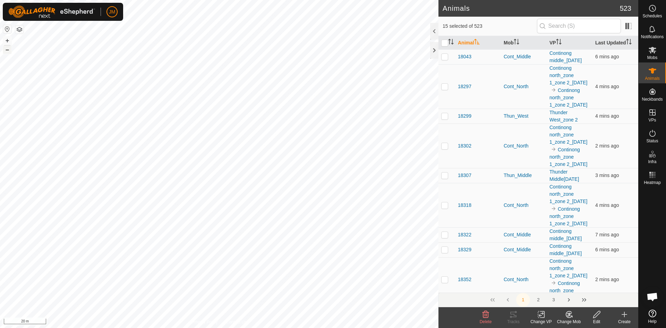
click at [6, 49] on button "–" at bounding box center [7, 49] width 8 height 8
click at [540, 316] on icon at bounding box center [541, 314] width 5 height 5
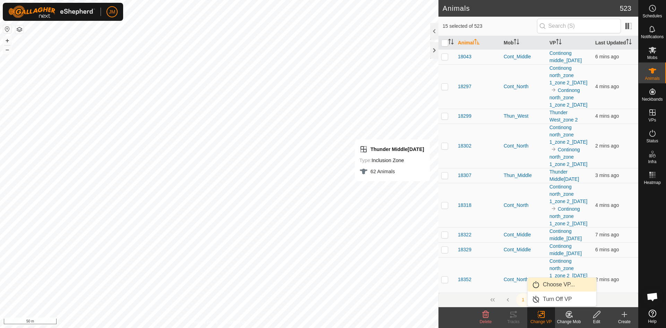
click at [554, 288] on link "Choose VP..." at bounding box center [561, 284] width 69 height 14
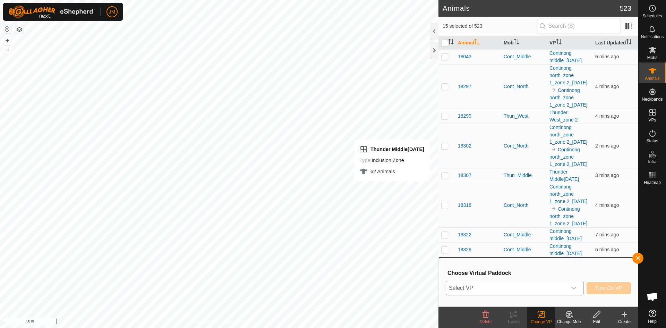
click at [530, 290] on span "Select VP" at bounding box center [506, 288] width 121 height 14
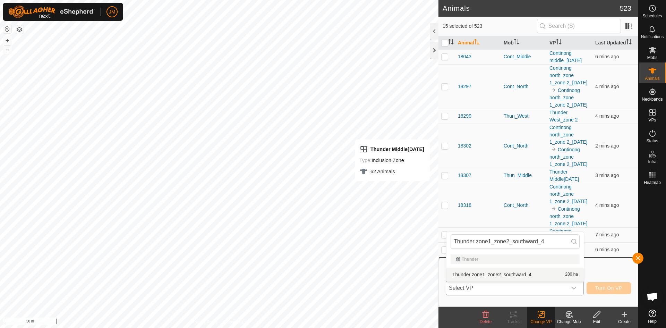
type input "Thunder zone1_zone2_southward_4"
click at [526, 270] on li "Thunder zone1_zone2_southward_4 280 ha" at bounding box center [514, 274] width 137 height 14
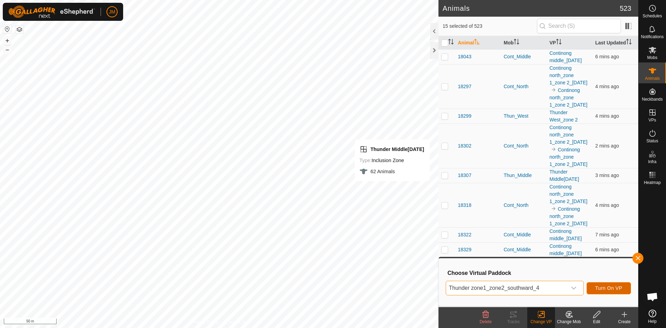
click at [605, 284] on button "Turn On VP" at bounding box center [608, 288] width 44 height 12
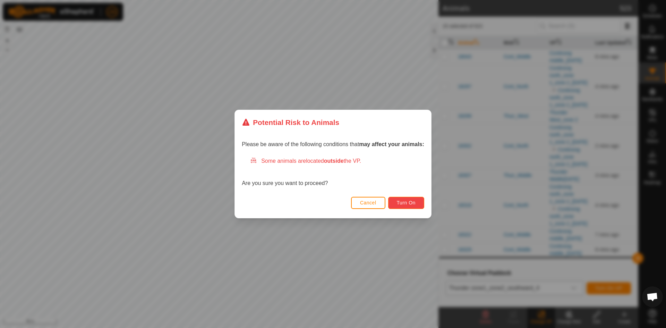
click at [419, 205] on button "Turn On" at bounding box center [406, 203] width 36 height 12
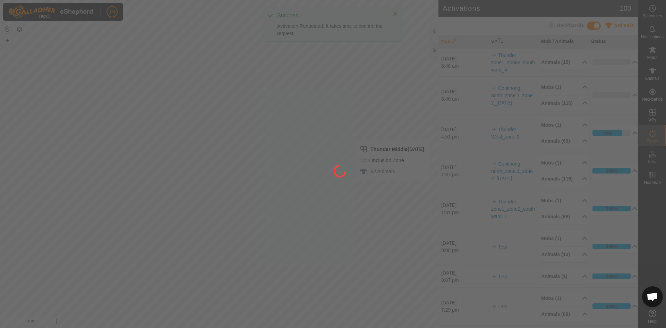
click at [434, 50] on div at bounding box center [333, 164] width 666 height 328
click at [436, 50] on div at bounding box center [333, 164] width 666 height 328
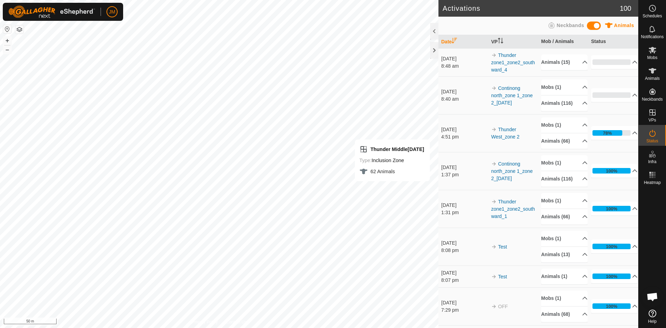
click at [436, 50] on div at bounding box center [434, 50] width 8 height 17
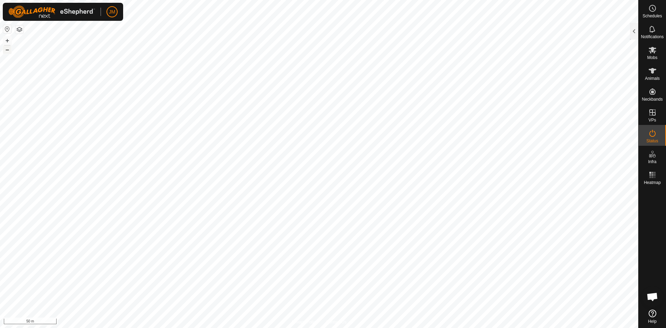
click at [9, 52] on button "–" at bounding box center [7, 49] width 8 height 8
type input "240780"
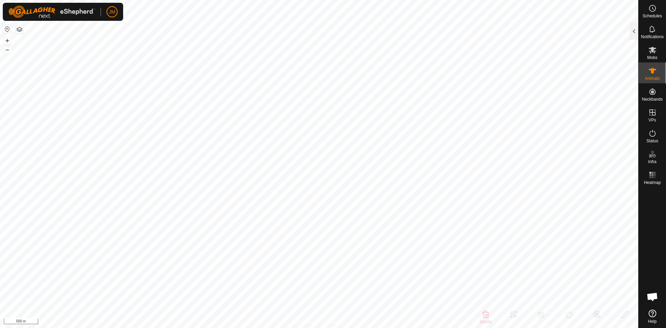
type input "-"
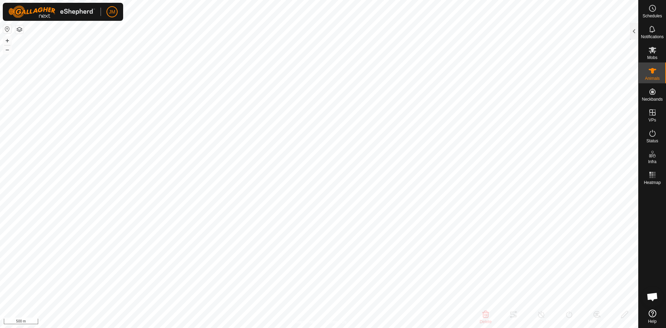
type input "-"
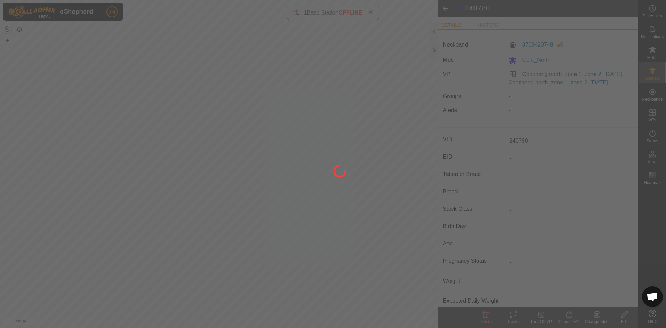
click at [434, 49] on div at bounding box center [333, 164] width 666 height 328
click at [371, 12] on div at bounding box center [333, 164] width 666 height 328
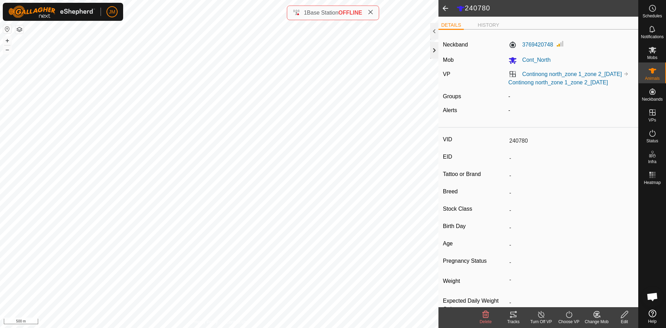
click at [432, 53] on div at bounding box center [434, 50] width 8 height 17
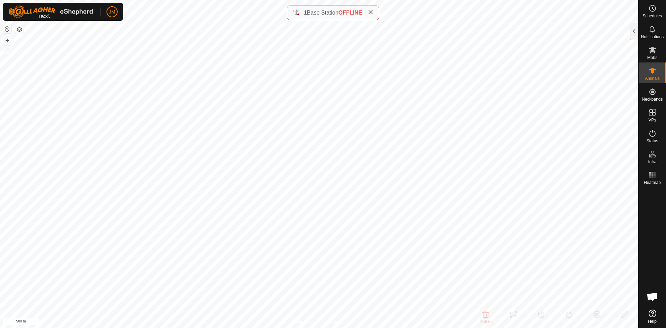
click at [373, 13] on icon at bounding box center [371, 12] width 6 height 6
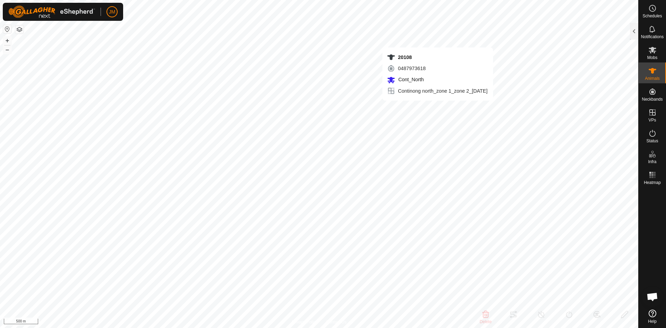
type input "20108"
type input "-"
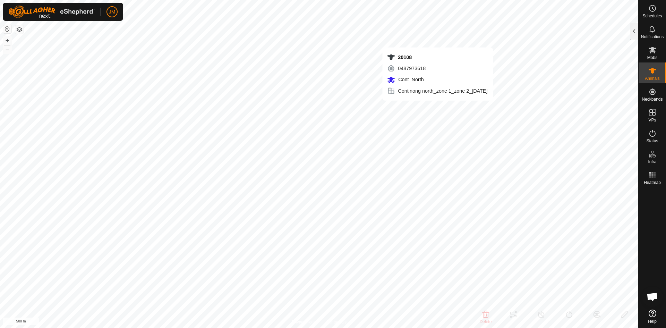
type input "-"
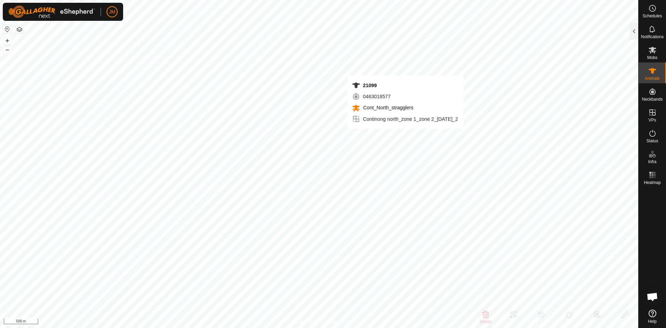
type input "21099"
type input "-"
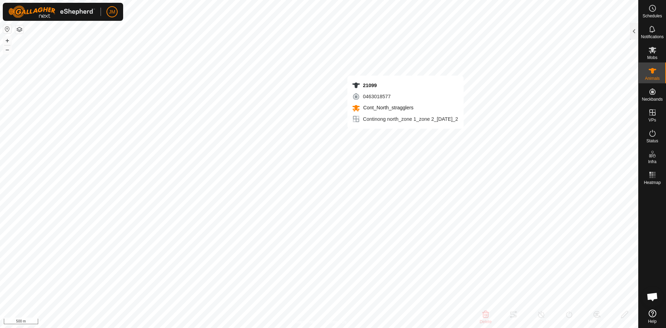
type input "-"
click at [632, 31] on div at bounding box center [634, 31] width 8 height 17
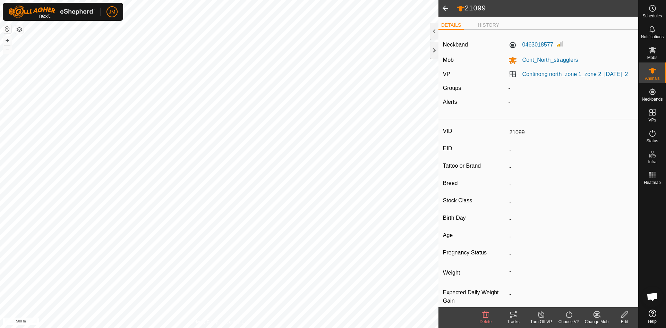
click at [567, 317] on icon at bounding box center [569, 314] width 6 height 7
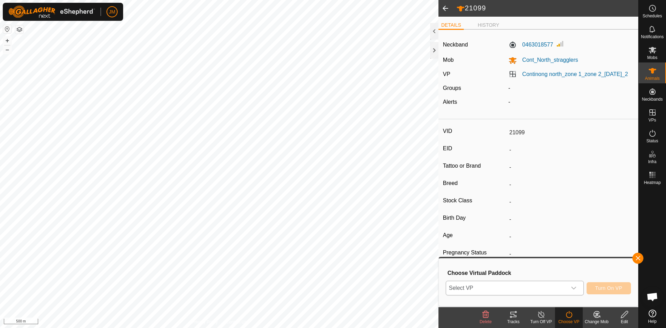
click at [573, 291] on div "dropdown trigger" at bounding box center [574, 288] width 14 height 14
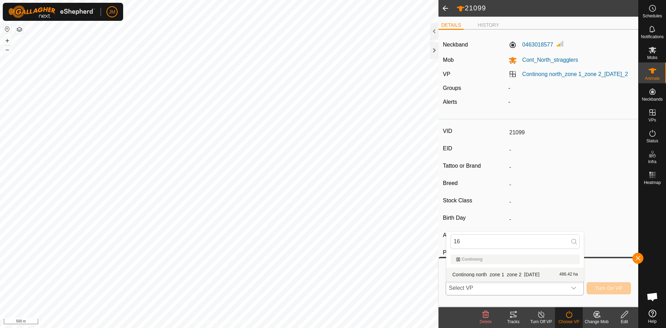
type input "16"
click at [521, 276] on li "Continong north_zone 1_zone 2_[DATE] 486.42 ha" at bounding box center [514, 274] width 137 height 14
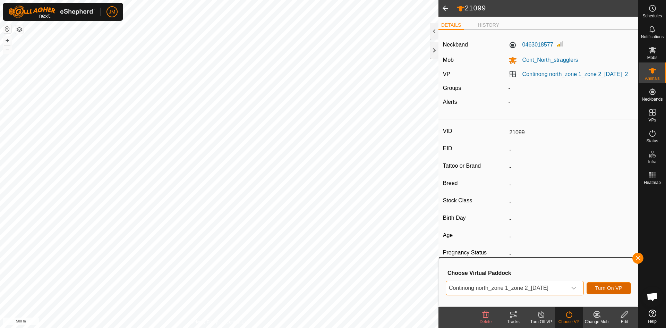
click at [605, 289] on span "Turn On VP" at bounding box center [608, 288] width 27 height 6
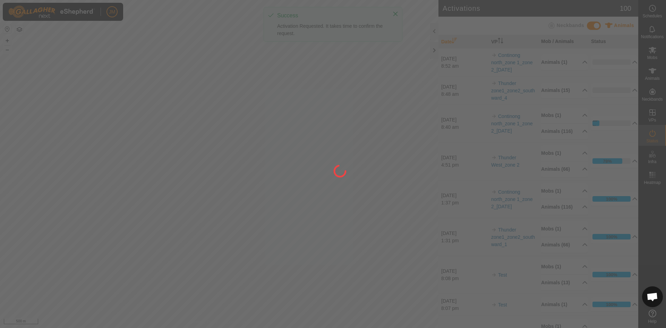
click at [432, 52] on div at bounding box center [333, 164] width 666 height 328
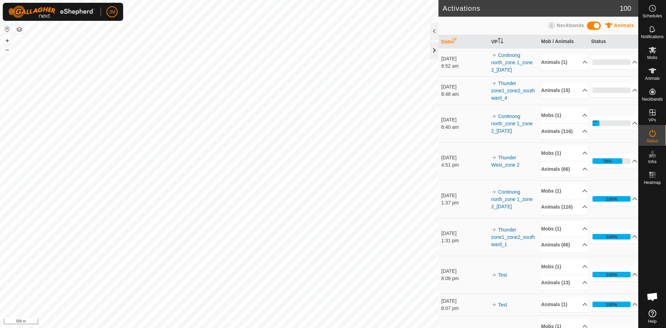
click at [435, 52] on div at bounding box center [434, 50] width 8 height 17
click at [430, 52] on div at bounding box center [434, 50] width 8 height 17
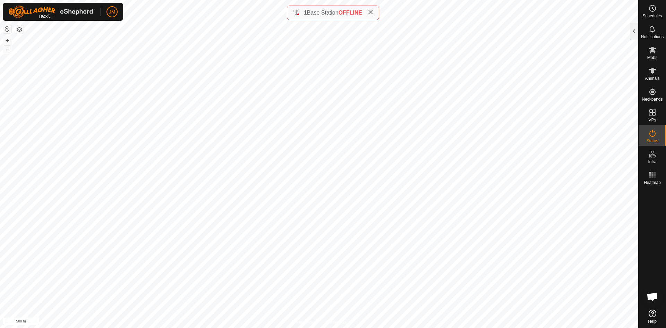
click at [373, 13] on icon at bounding box center [371, 12] width 6 height 6
type input "240780"
type input "-"
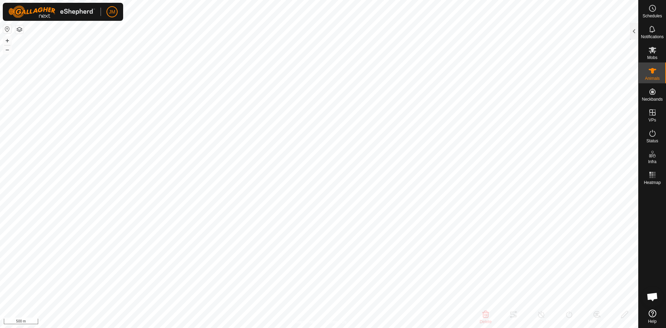
type input "-"
type input "21359"
type input "-"
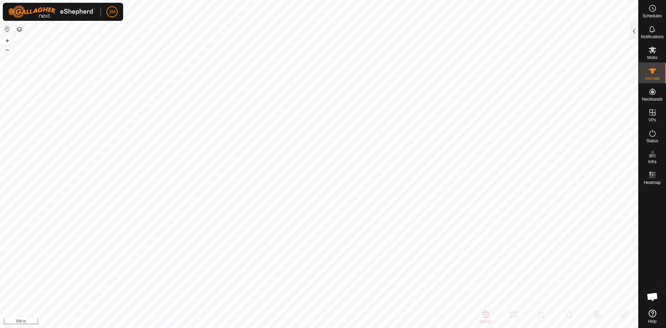
type input "-"
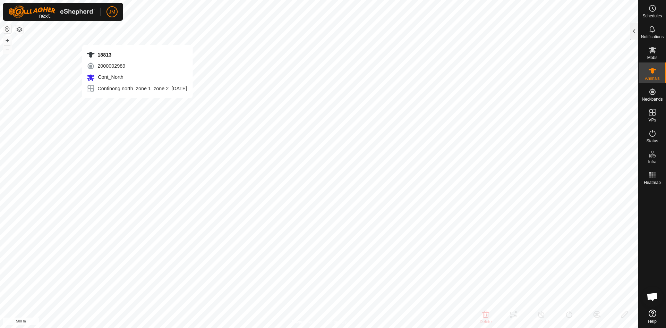
type input "18813"
type input "-"
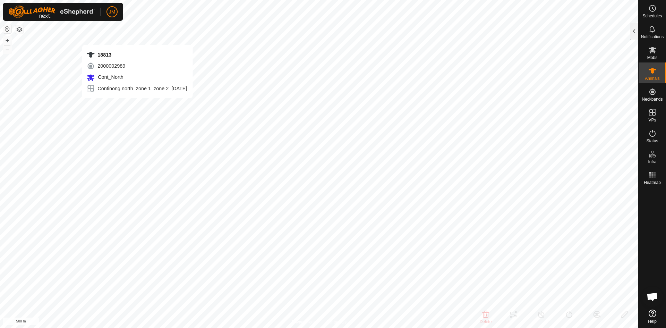
type input "-"
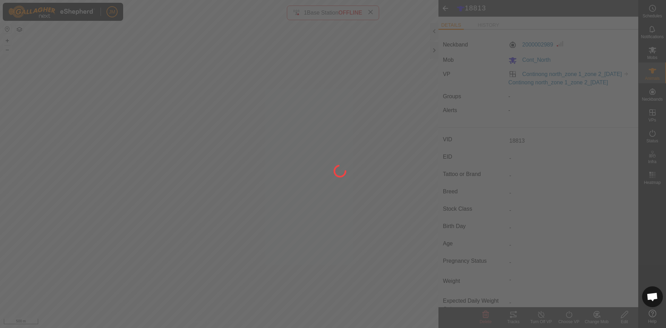
click at [371, 14] on div at bounding box center [333, 164] width 666 height 328
